Goal: Task Accomplishment & Management: Use online tool/utility

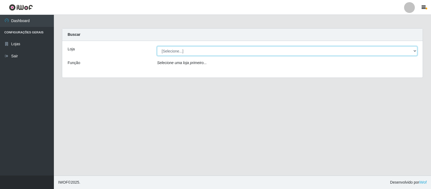
click at [416, 51] on select "[Selecione...] Rede Compras Supermercados - LOJA 3" at bounding box center [287, 50] width 260 height 9
select select "162"
click at [157, 46] on select "[Selecione...] Rede Compras Supermercados - LOJA 3" at bounding box center [287, 50] width 260 height 9
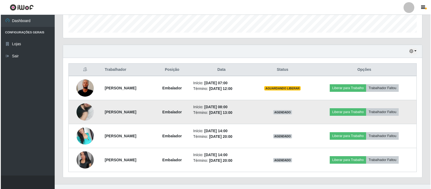
scroll to position [161, 0]
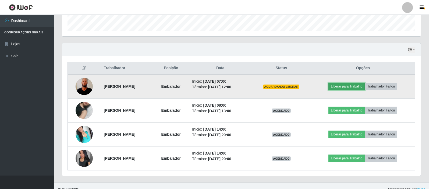
click at [346, 86] on button "Liberar para Trabalho" at bounding box center [347, 87] width 36 height 8
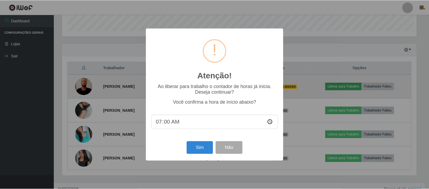
scroll to position [112, 356]
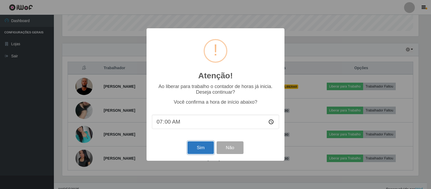
click at [198, 148] on button "Sim" at bounding box center [200, 147] width 26 height 13
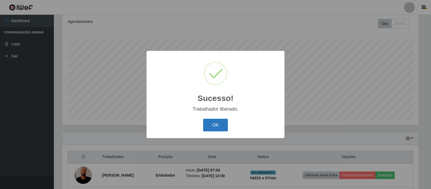
click at [220, 124] on button "OK" at bounding box center [215, 125] width 25 height 13
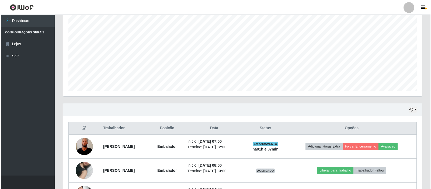
scroll to position [168, 0]
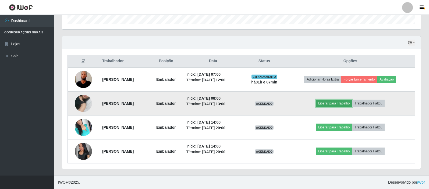
click at [330, 102] on button "Liberar para Trabalho" at bounding box center [334, 104] width 36 height 8
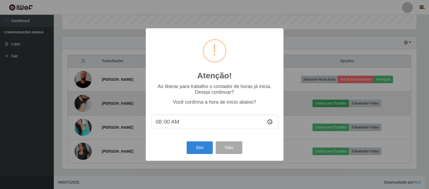
scroll to position [112, 356]
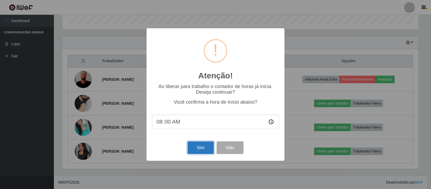
click at [199, 145] on button "Sim" at bounding box center [200, 147] width 26 height 13
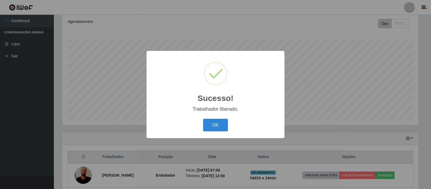
click at [313, 157] on div "Sucesso! × Trabalhador liberado. OK Cancel" at bounding box center [215, 94] width 431 height 189
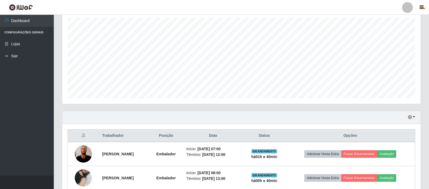
scroll to position [0, 0]
